Goal: Transaction & Acquisition: Purchase product/service

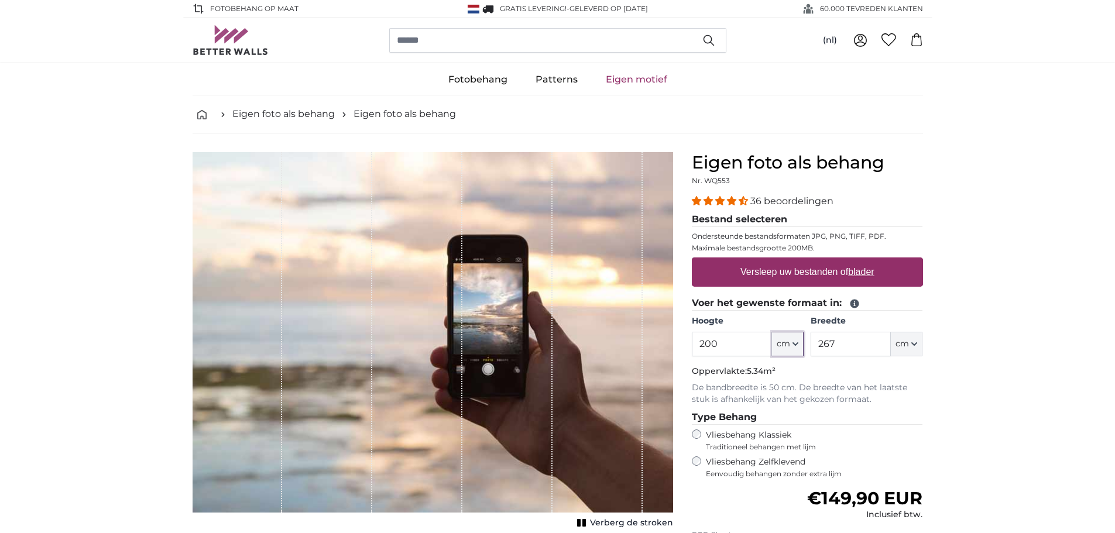
click at [791, 344] on button "cm" at bounding box center [788, 344] width 32 height 25
click at [754, 351] on input "200" at bounding box center [732, 344] width 80 height 25
drag, startPoint x: 736, startPoint y: 349, endPoint x: 668, endPoint y: 339, distance: 68.6
click at [668, 339] on product-detail "Annuleren Afbeelding bijsnijden Verberg de stroken Eigen foto als behang Nr. WQ…" at bounding box center [557, 406] width 749 height 546
type input "260"
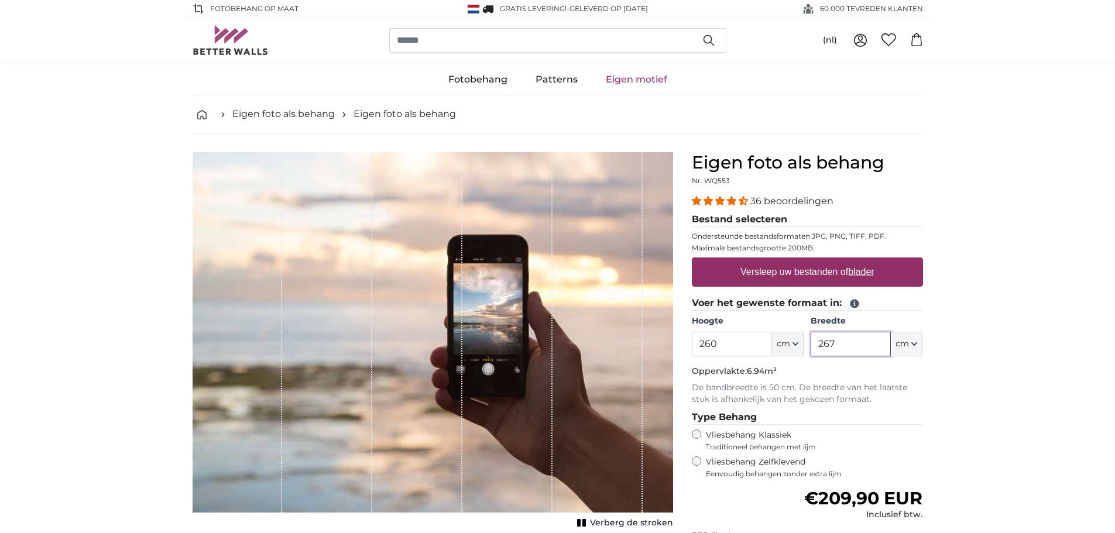
click at [854, 340] on input "267" at bounding box center [850, 344] width 80 height 25
drag, startPoint x: 847, startPoint y: 343, endPoint x: 795, endPoint y: 340, distance: 51.6
click at [795, 340] on div "Hoogte 260 ft cm Centimeter (cm) Inches (inch) Feet (ft. in.) Breedte 267 ft cm…" at bounding box center [807, 335] width 231 height 41
type input "450"
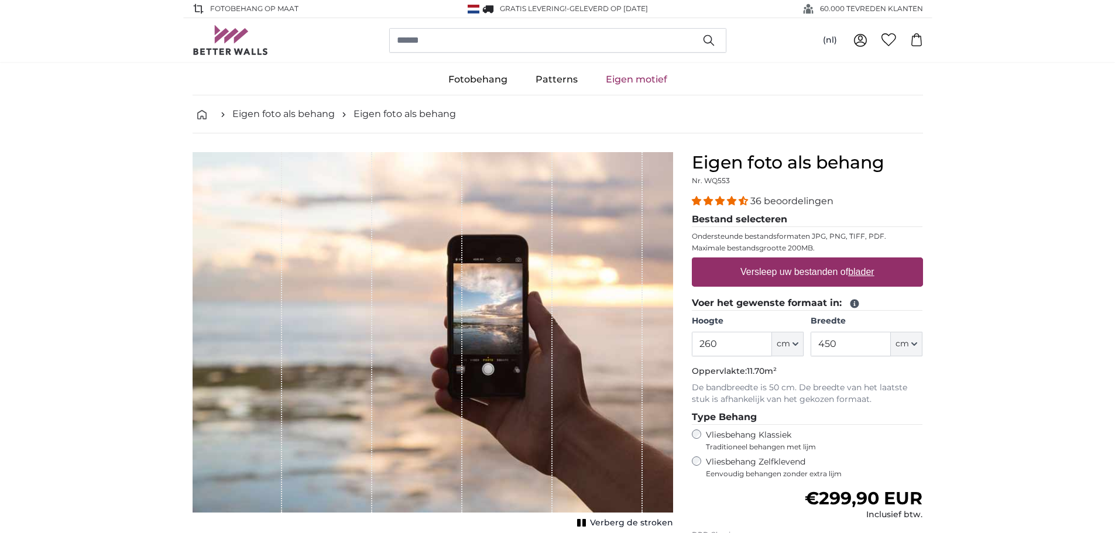
click at [811, 267] on label "Versleep uw bestanden of blader" at bounding box center [807, 271] width 143 height 23
click at [811, 261] on input "Versleep uw bestanden of blader" at bounding box center [807, 259] width 231 height 4
type input "**********"
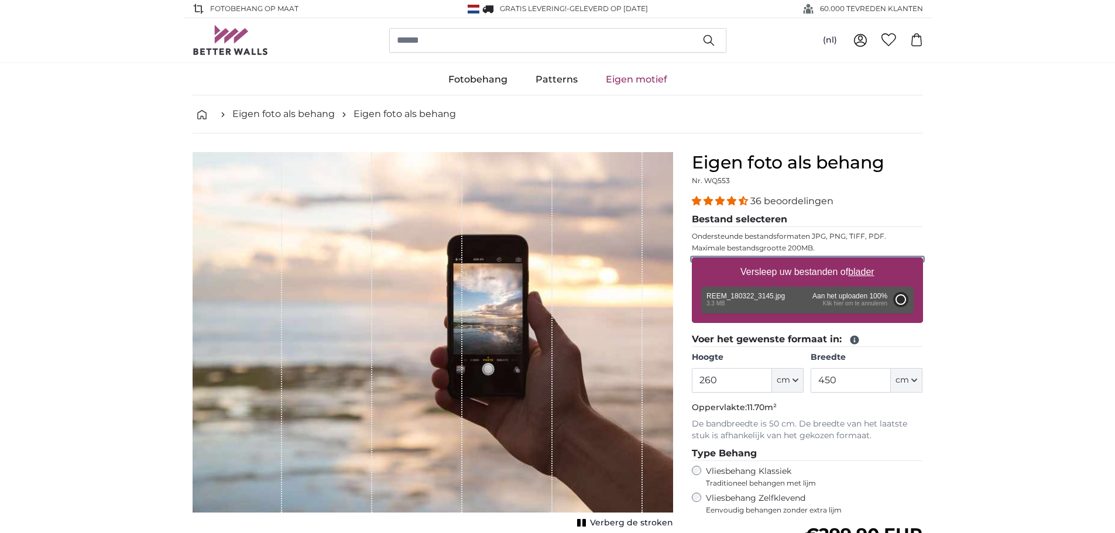
type input "200"
type input "300"
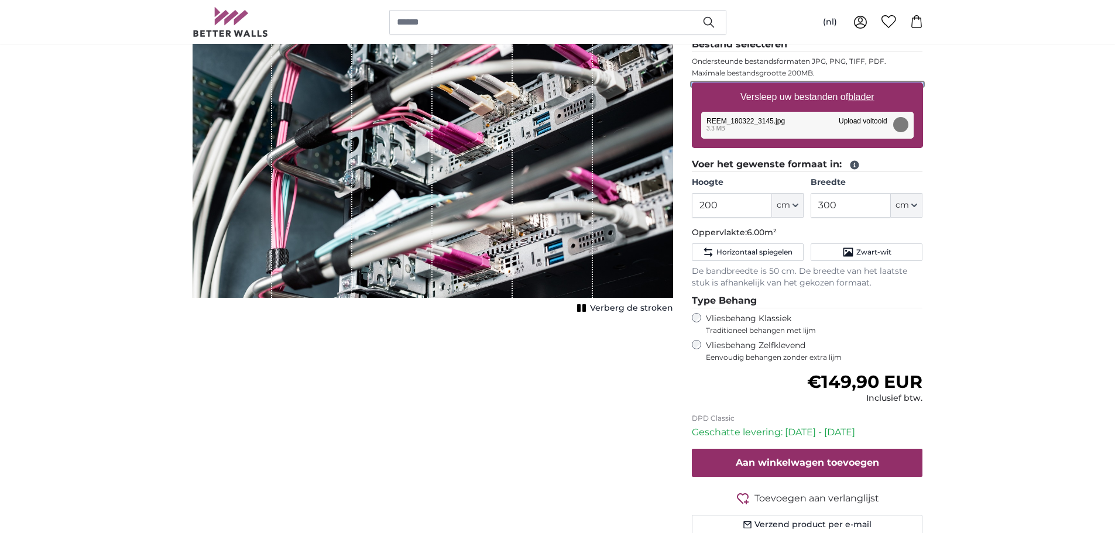
scroll to position [176, 0]
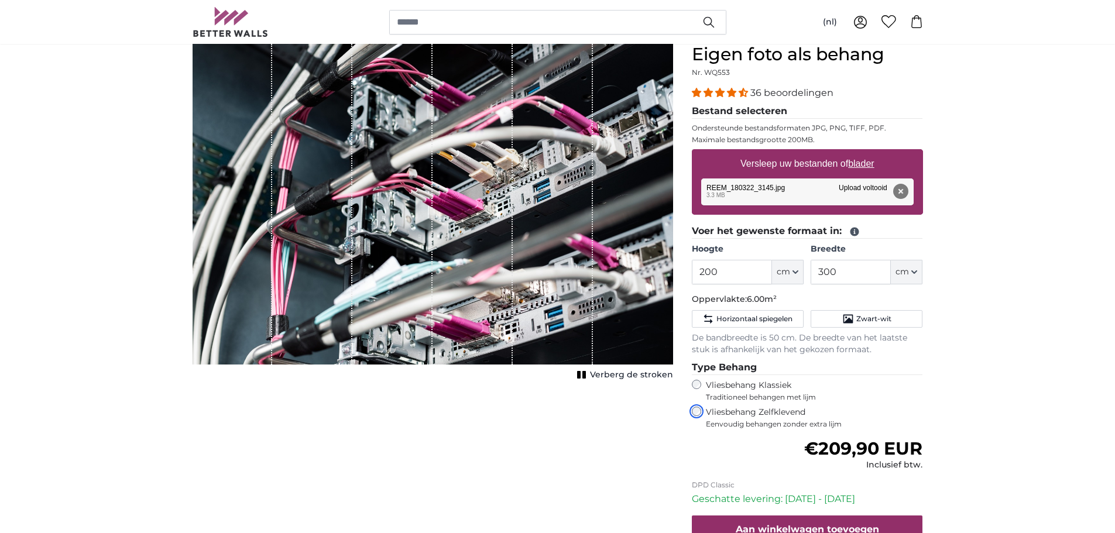
scroll to position [59, 0]
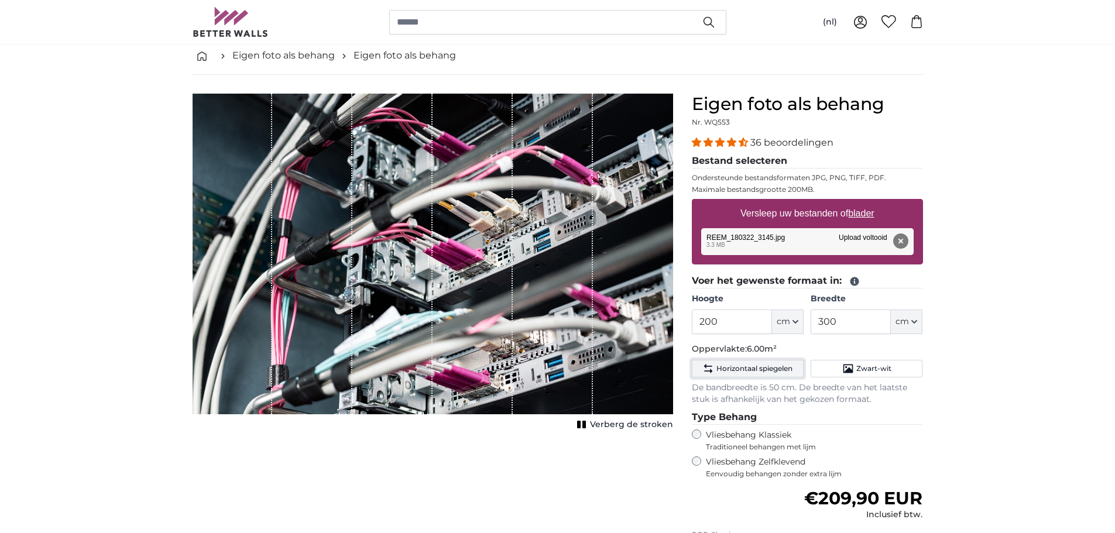
click at [769, 367] on span "Horizontaal spiegelen" at bounding box center [754, 368] width 76 height 9
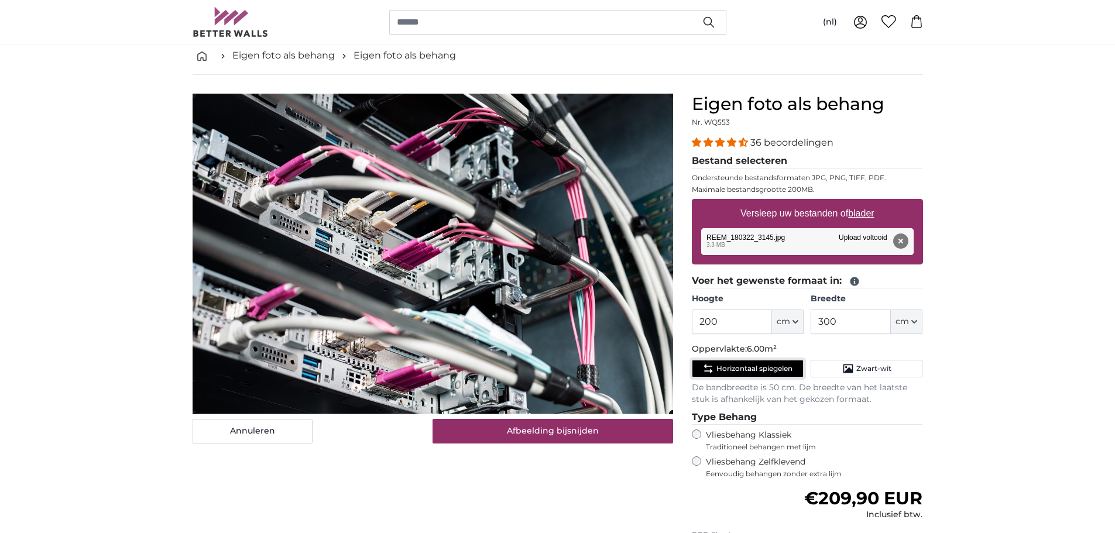
click at [769, 367] on span "Horizontaal spiegelen" at bounding box center [754, 368] width 76 height 9
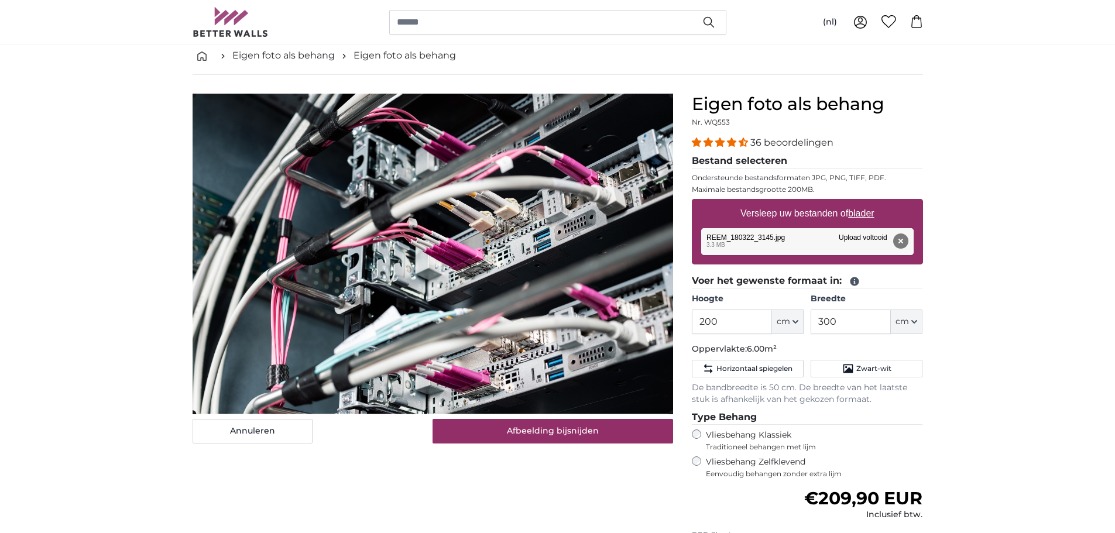
click at [338, 297] on cropper-handle at bounding box center [433, 254] width 480 height 320
click at [355, 211] on cropper-handle at bounding box center [433, 254] width 480 height 320
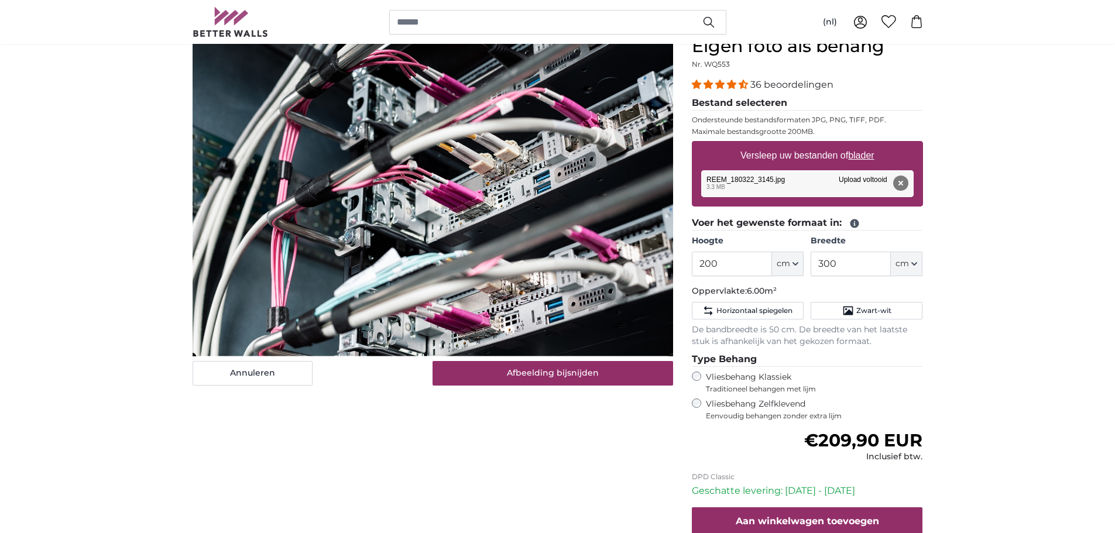
scroll to position [117, 0]
drag, startPoint x: 695, startPoint y: 264, endPoint x: 674, endPoint y: 260, distance: 21.4
click at [674, 260] on product-detail "Annuleren Afbeelding bijsnijden Verberg de stroken Eigen foto als behang Nr. WQ…" at bounding box center [557, 318] width 749 height 604
type input "2600"
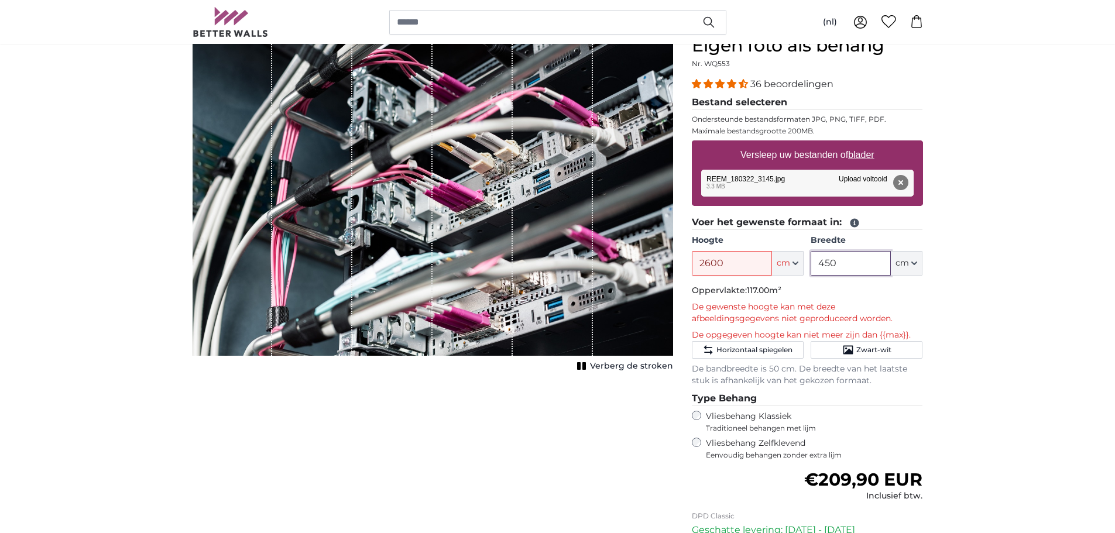
type input "450"
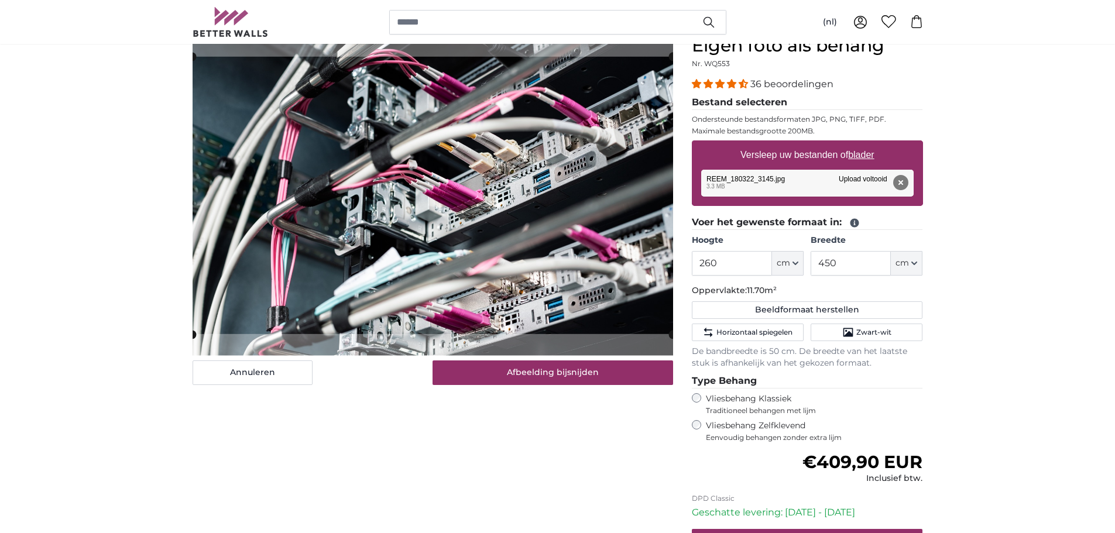
click at [839, 310] on button "Beeldformaat herstellen" at bounding box center [807, 310] width 231 height 18
type input "200"
type input "300"
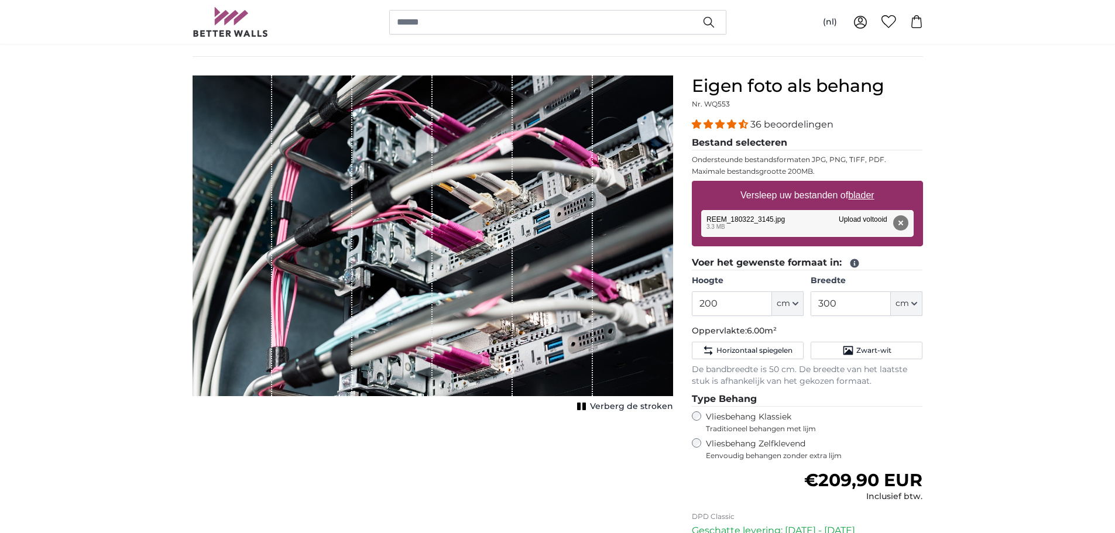
scroll to position [59, 0]
